Goal: Navigation & Orientation: Find specific page/section

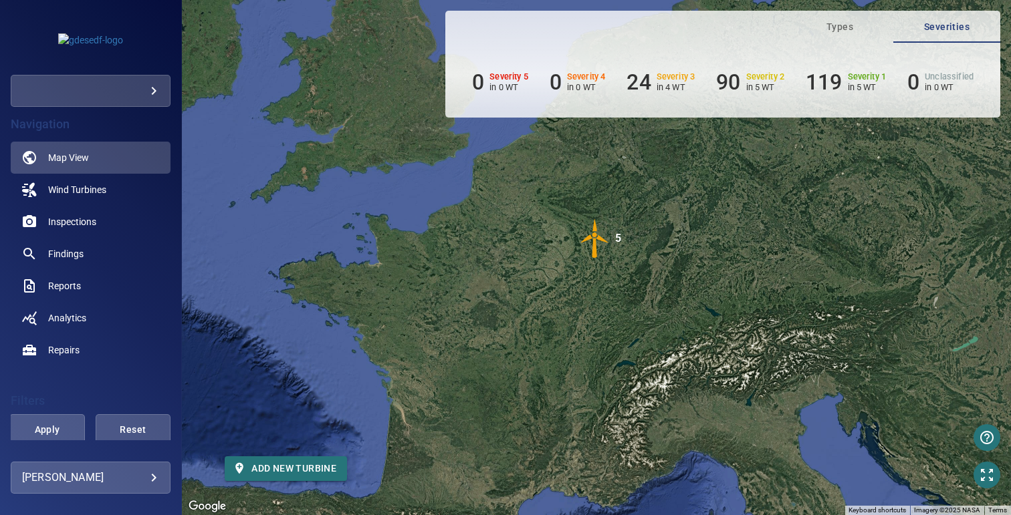
click at [595, 247] on img "5" at bounding box center [595, 239] width 40 height 40
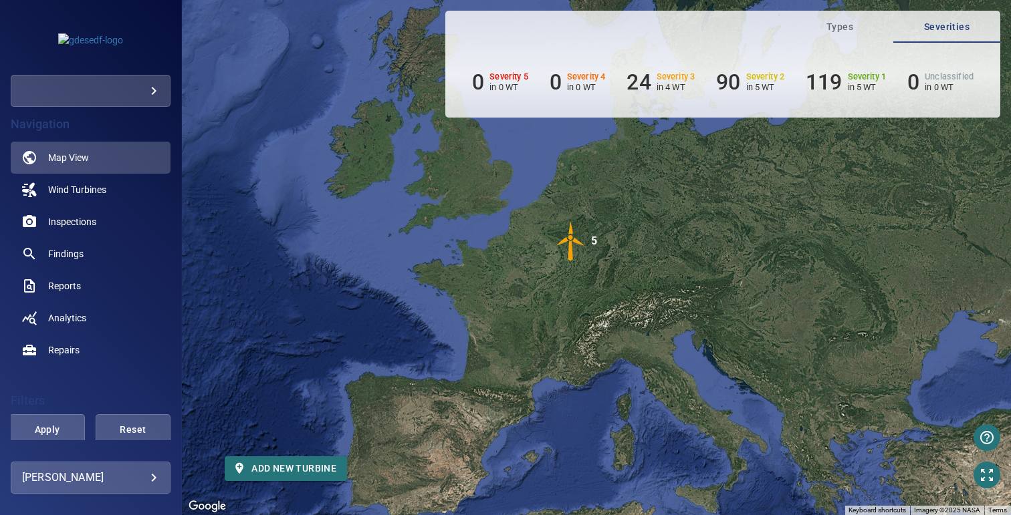
drag, startPoint x: 550, startPoint y: 351, endPoint x: 550, endPoint y: 301, distance: 50.1
click at [550, 301] on div "To navigate, press the arrow keys. To activate drag with keyboard, press Alt + …" at bounding box center [596, 257] width 829 height 515
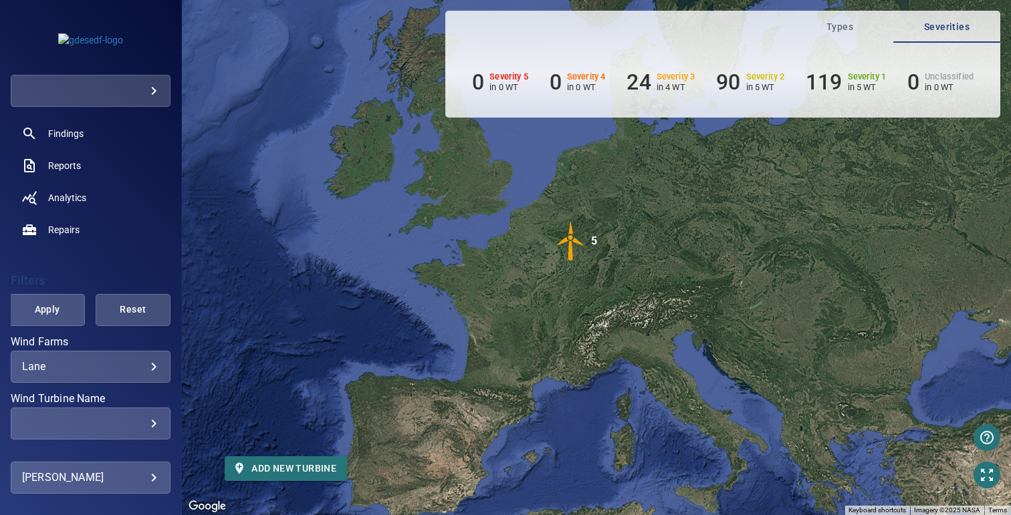
scroll to position [287, 0]
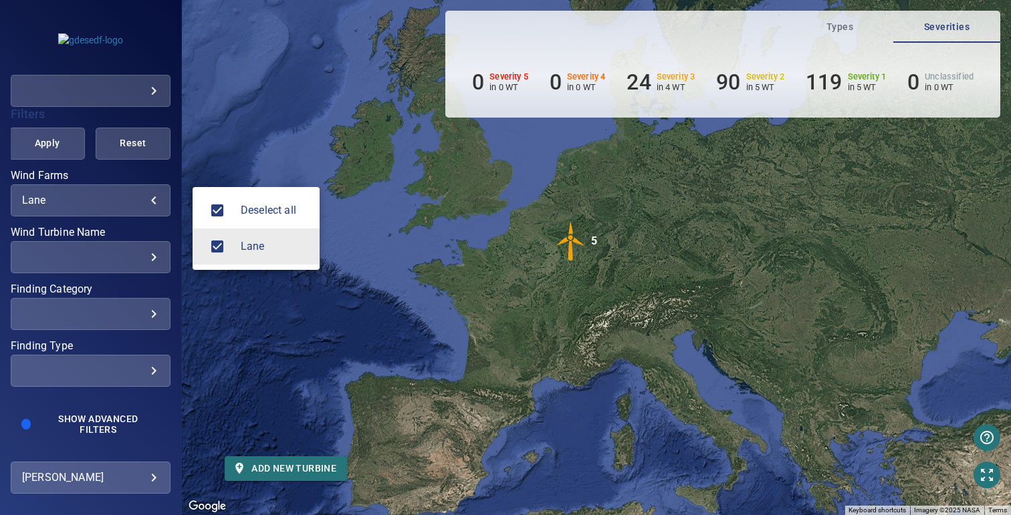
click at [72, 200] on body "**********" at bounding box center [505, 257] width 1011 height 515
click at [257, 117] on div at bounding box center [505, 257] width 1011 height 515
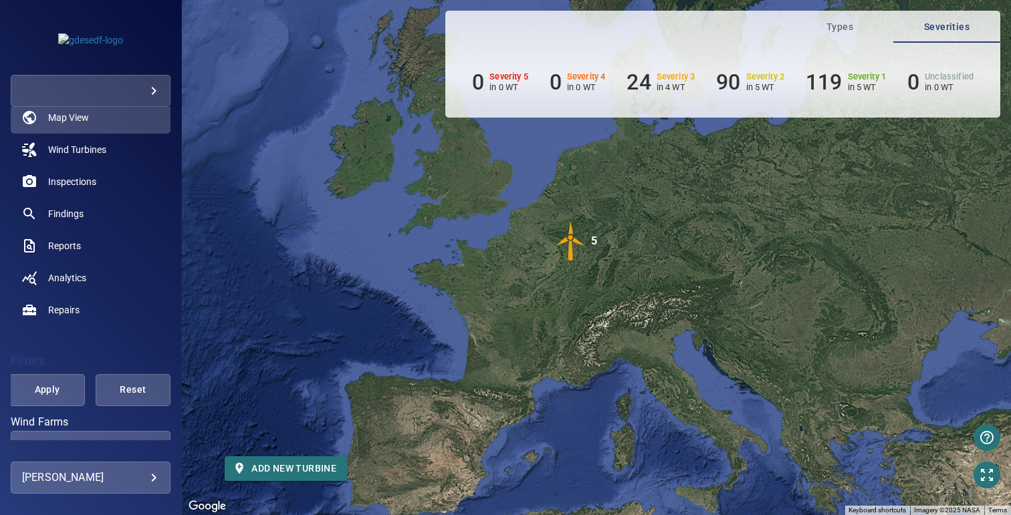
scroll to position [0, 0]
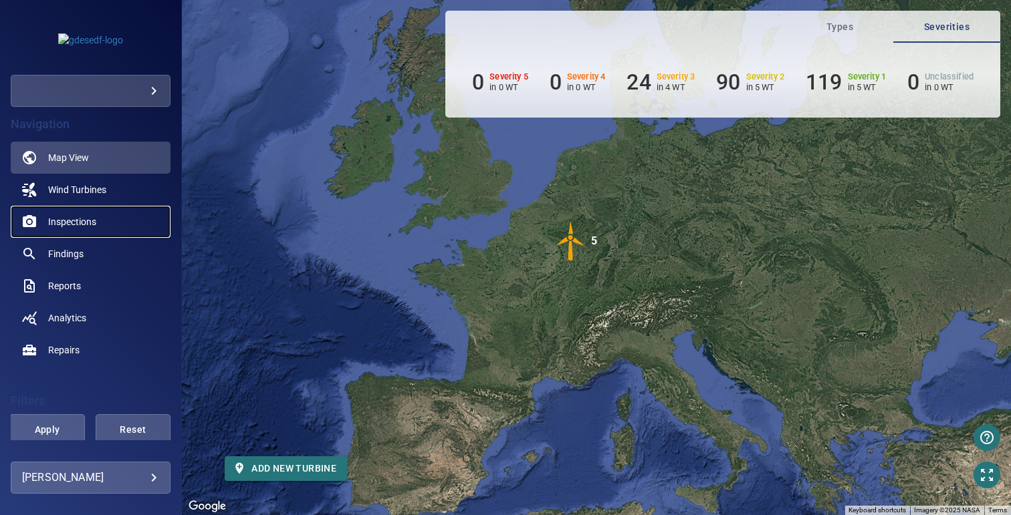
click at [118, 217] on link "Inspections" at bounding box center [91, 222] width 160 height 32
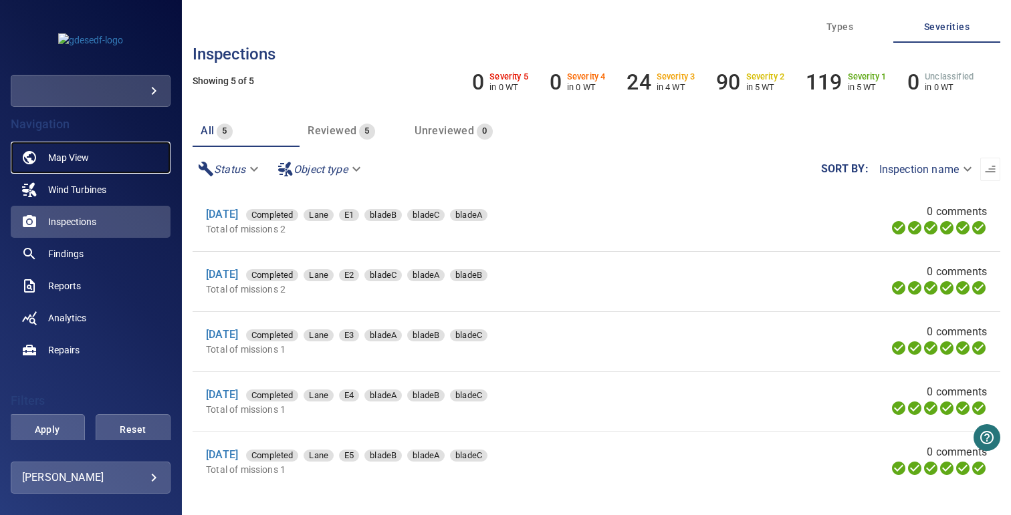
click at [81, 154] on span "Map View" at bounding box center [68, 157] width 41 height 13
